Goal: Find specific page/section: Find specific page/section

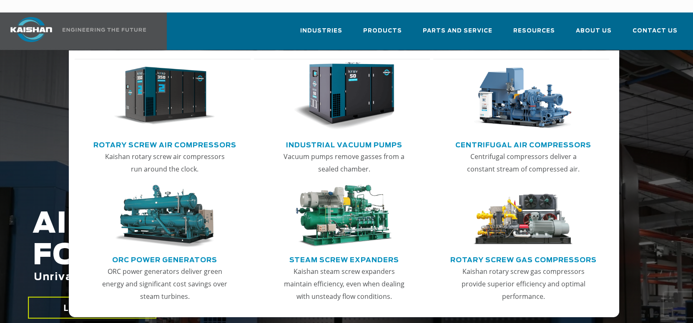
click at [181, 98] on img "Main menu" at bounding box center [164, 96] width 101 height 68
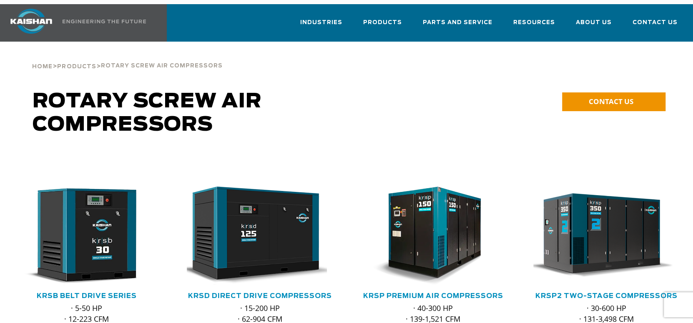
scroll to position [208, 0]
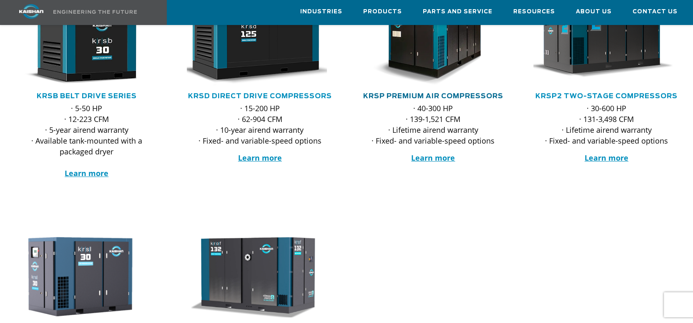
click at [468, 93] on link "KRSP Premium Air Compressors" at bounding box center [433, 96] width 140 height 7
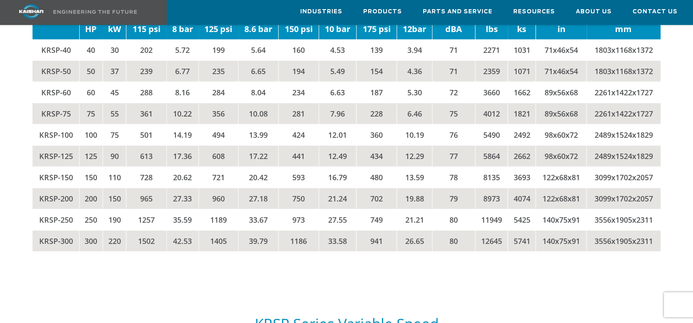
scroll to position [1417, 0]
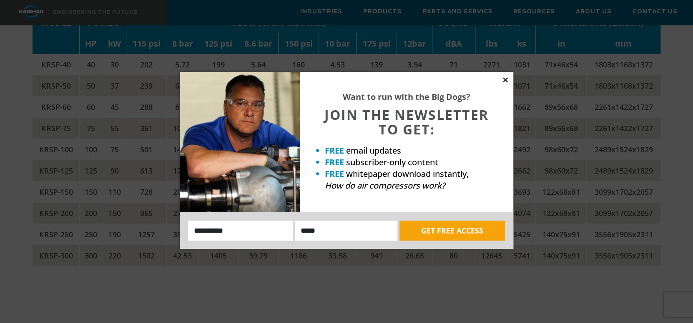
click at [506, 79] on icon at bounding box center [505, 80] width 5 height 5
